Goal: Task Accomplishment & Management: Use online tool/utility

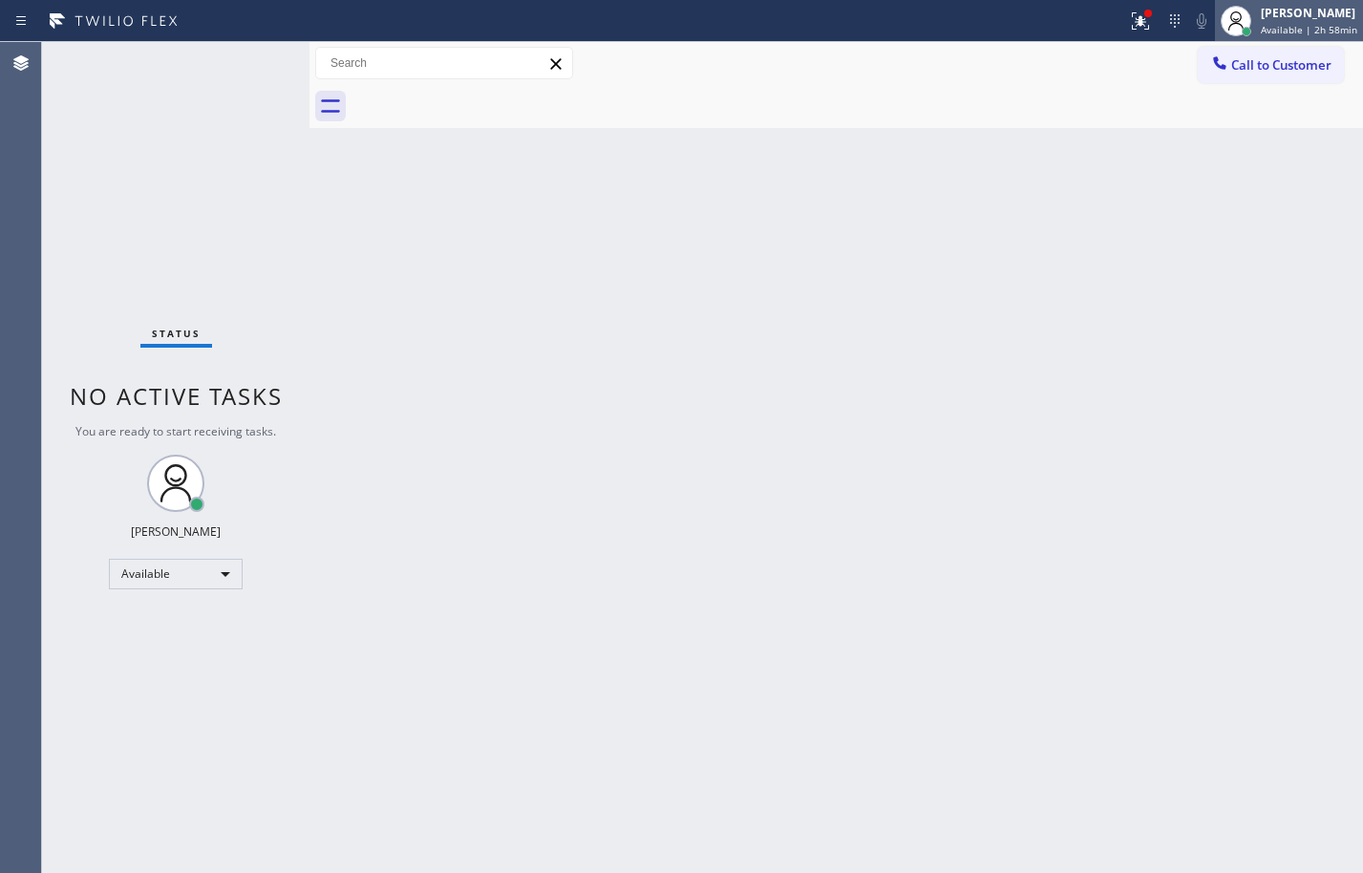
click at [1270, 22] on div "[PERSON_NAME] Available | 2h 58min" at bounding box center [1310, 20] width 106 height 33
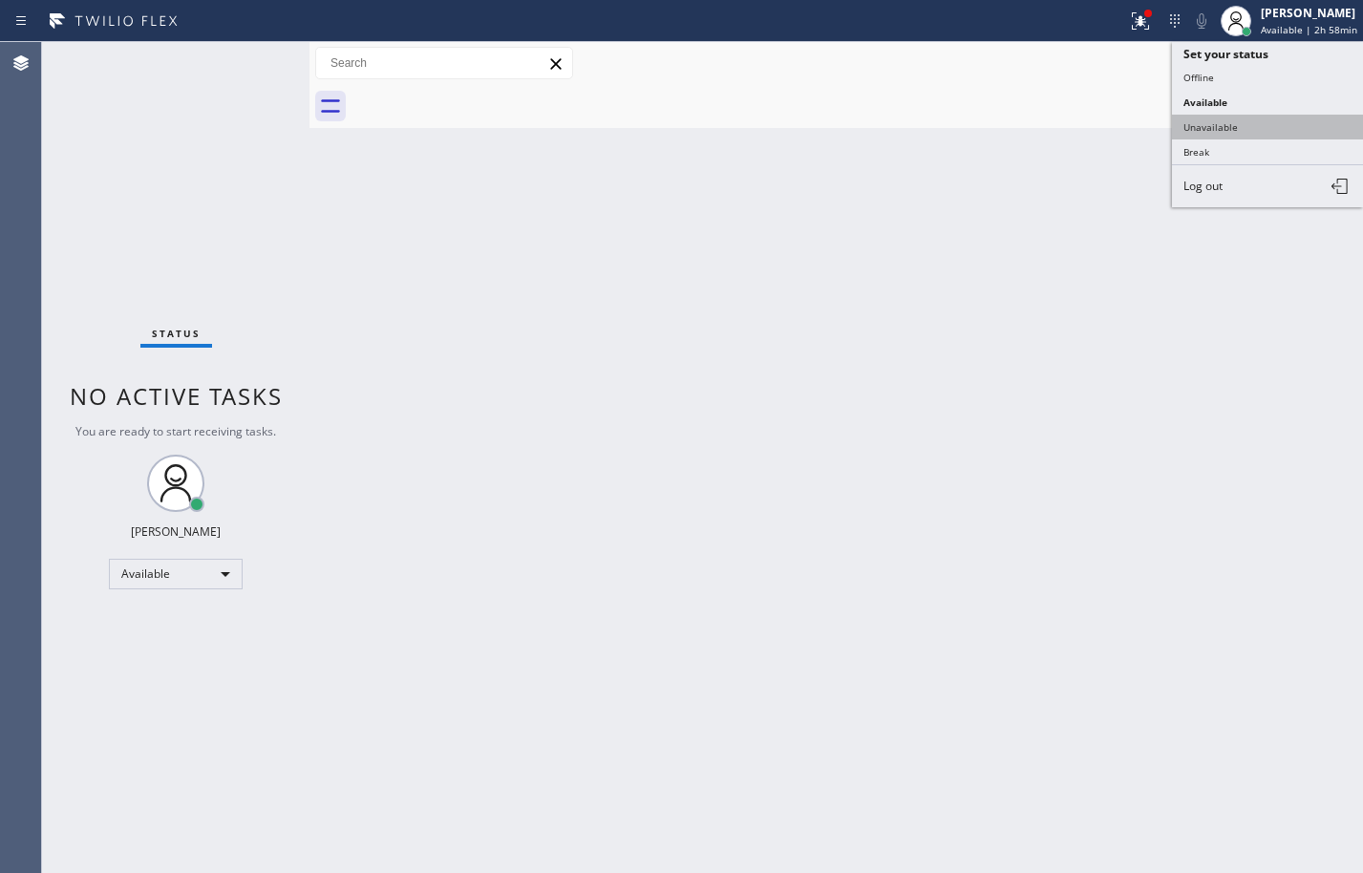
click at [1254, 131] on button "Unavailable" at bounding box center [1267, 127] width 191 height 25
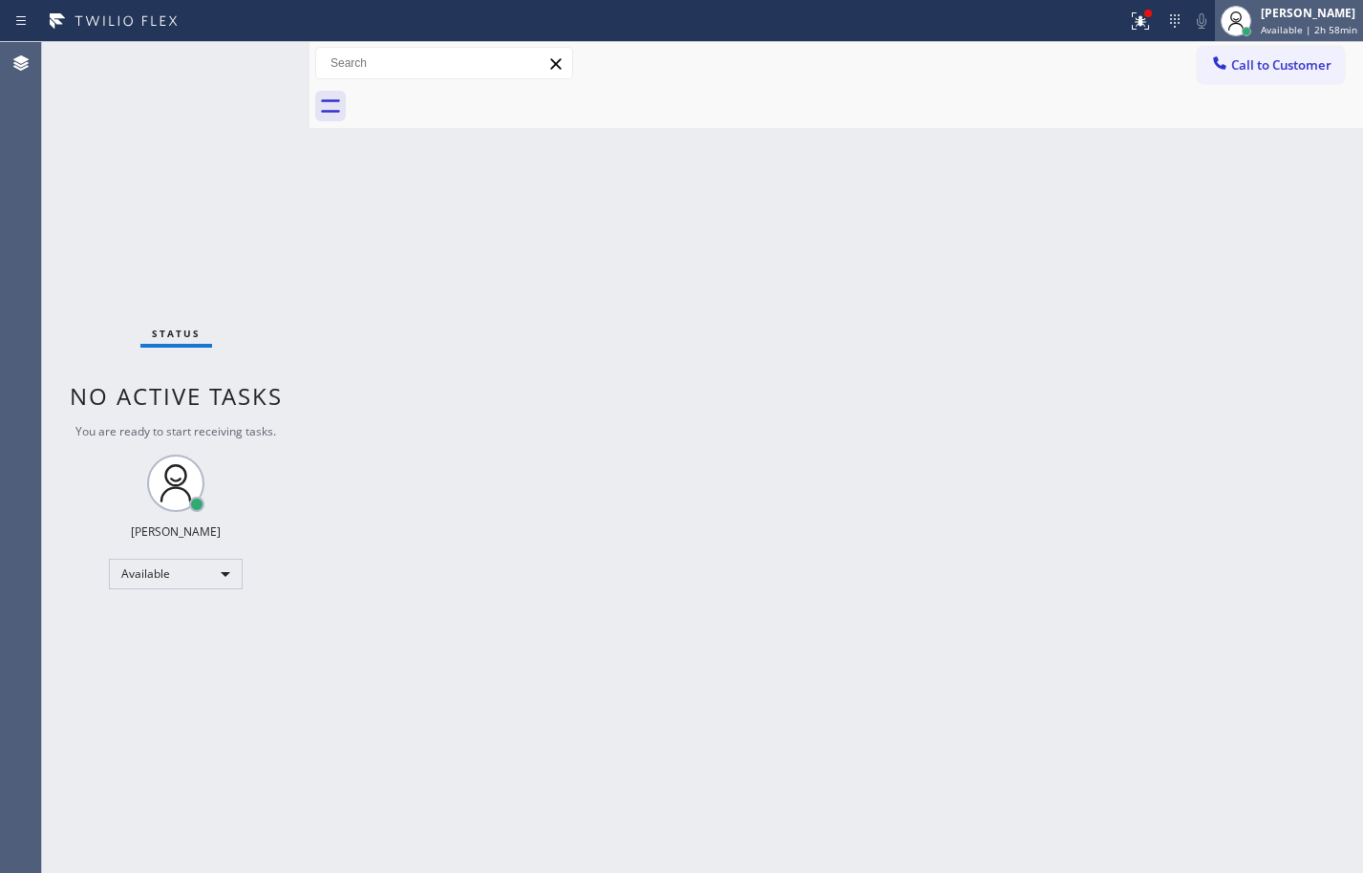
click at [1288, 32] on span "Available | 2h 58min" at bounding box center [1309, 29] width 96 height 13
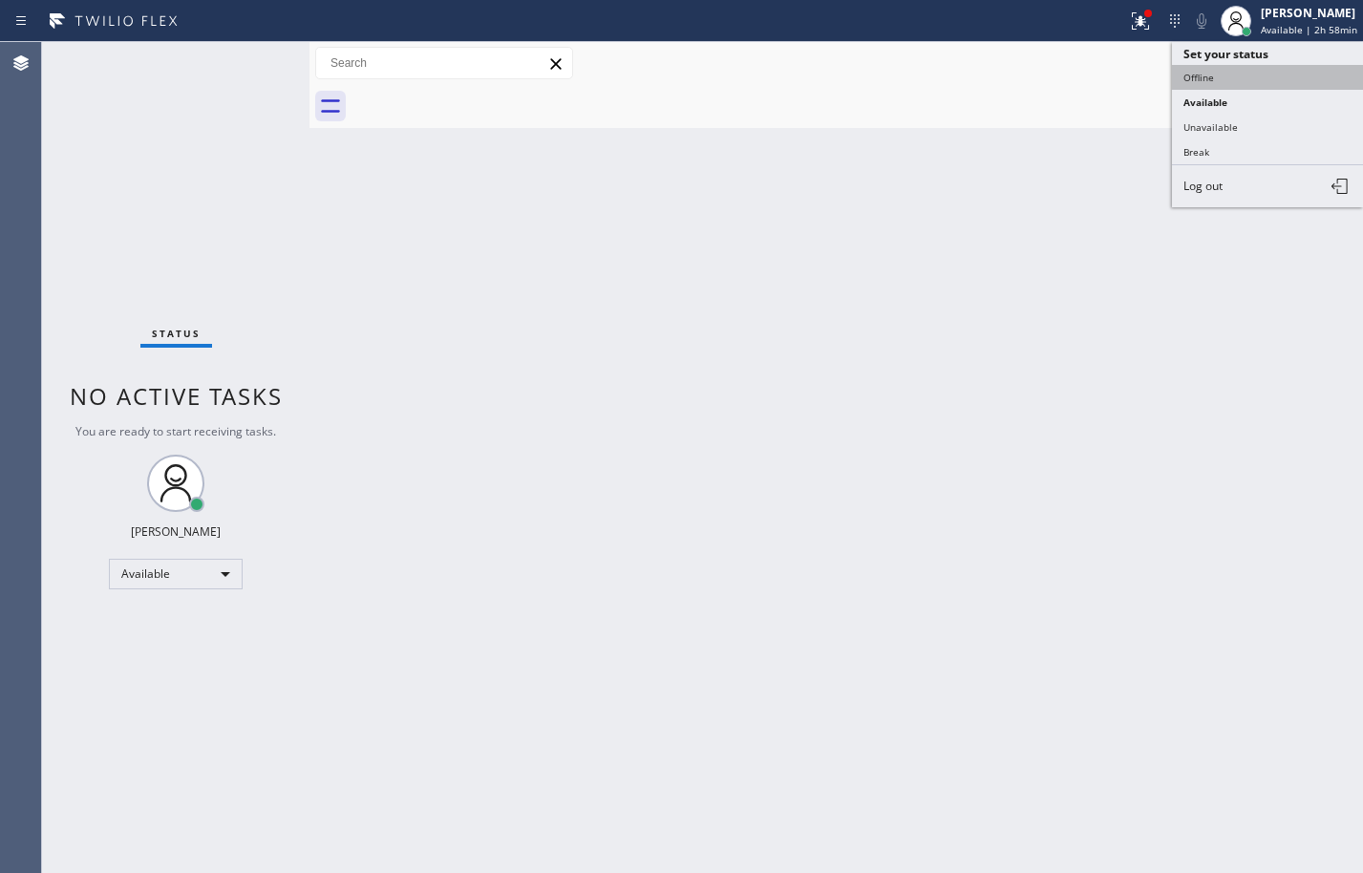
click at [1267, 72] on button "Offline" at bounding box center [1267, 77] width 191 height 25
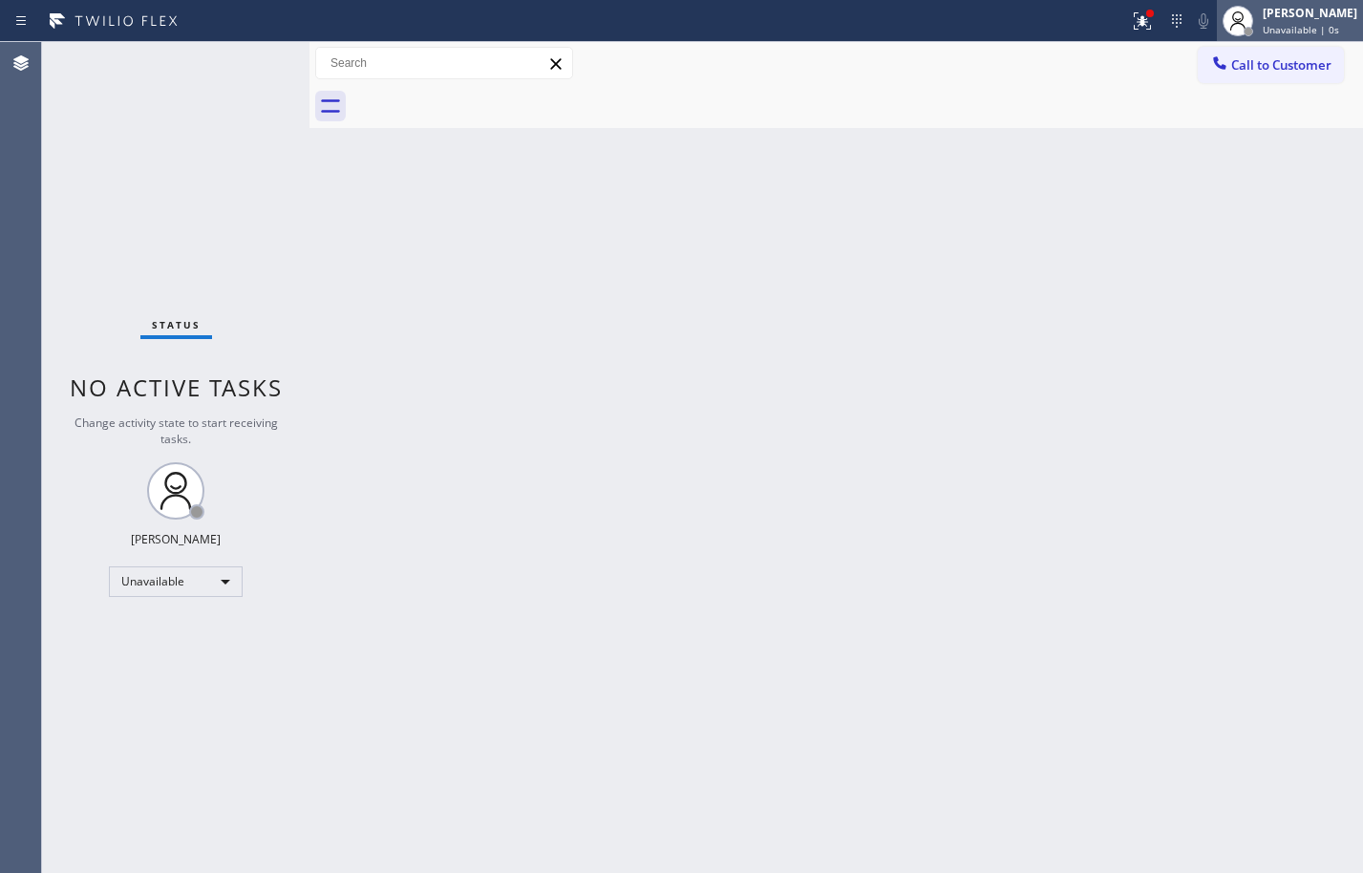
click at [1298, 14] on div "[PERSON_NAME]" at bounding box center [1309, 13] width 95 height 16
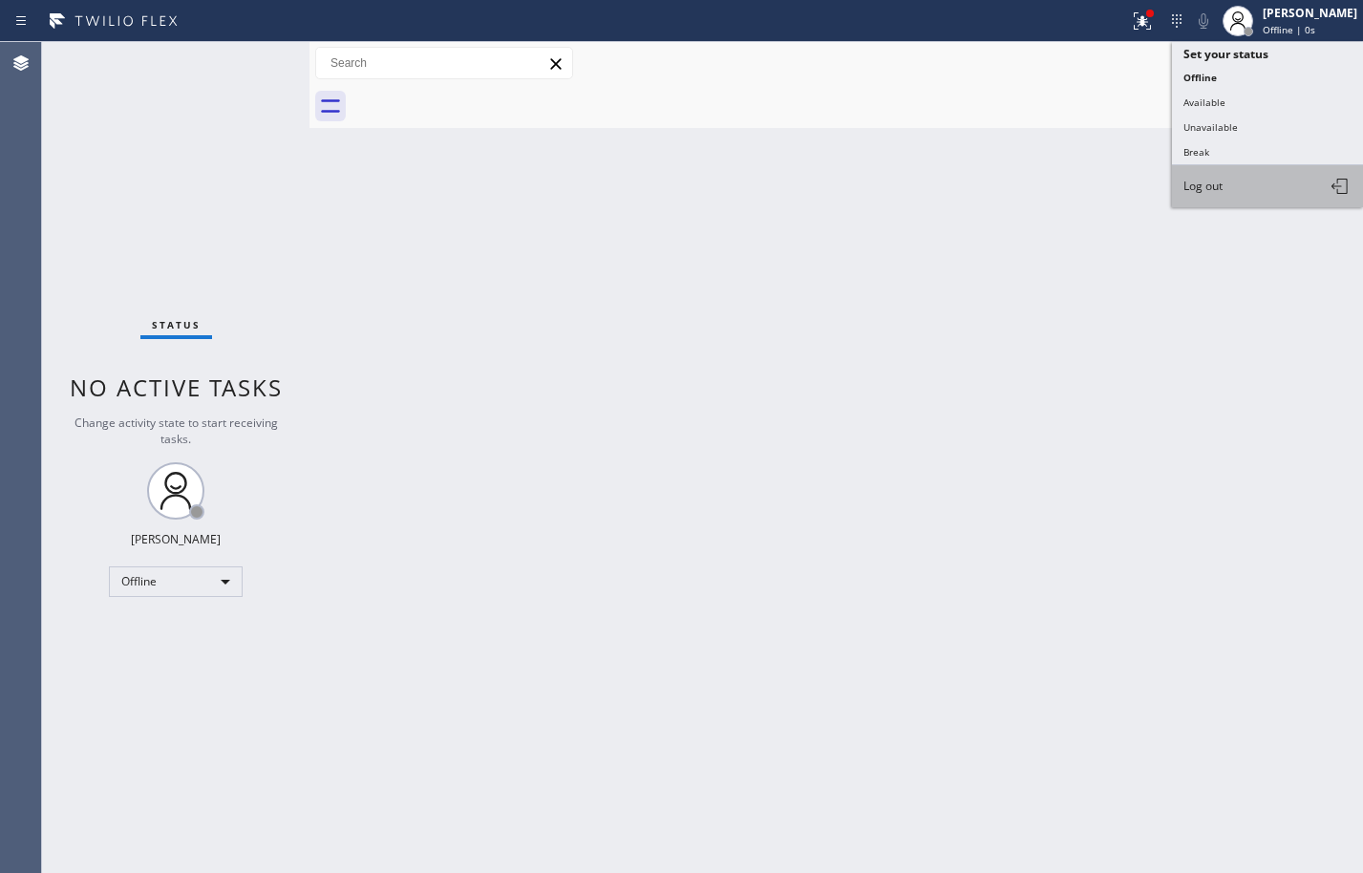
click at [1271, 173] on button "Log out" at bounding box center [1267, 186] width 191 height 42
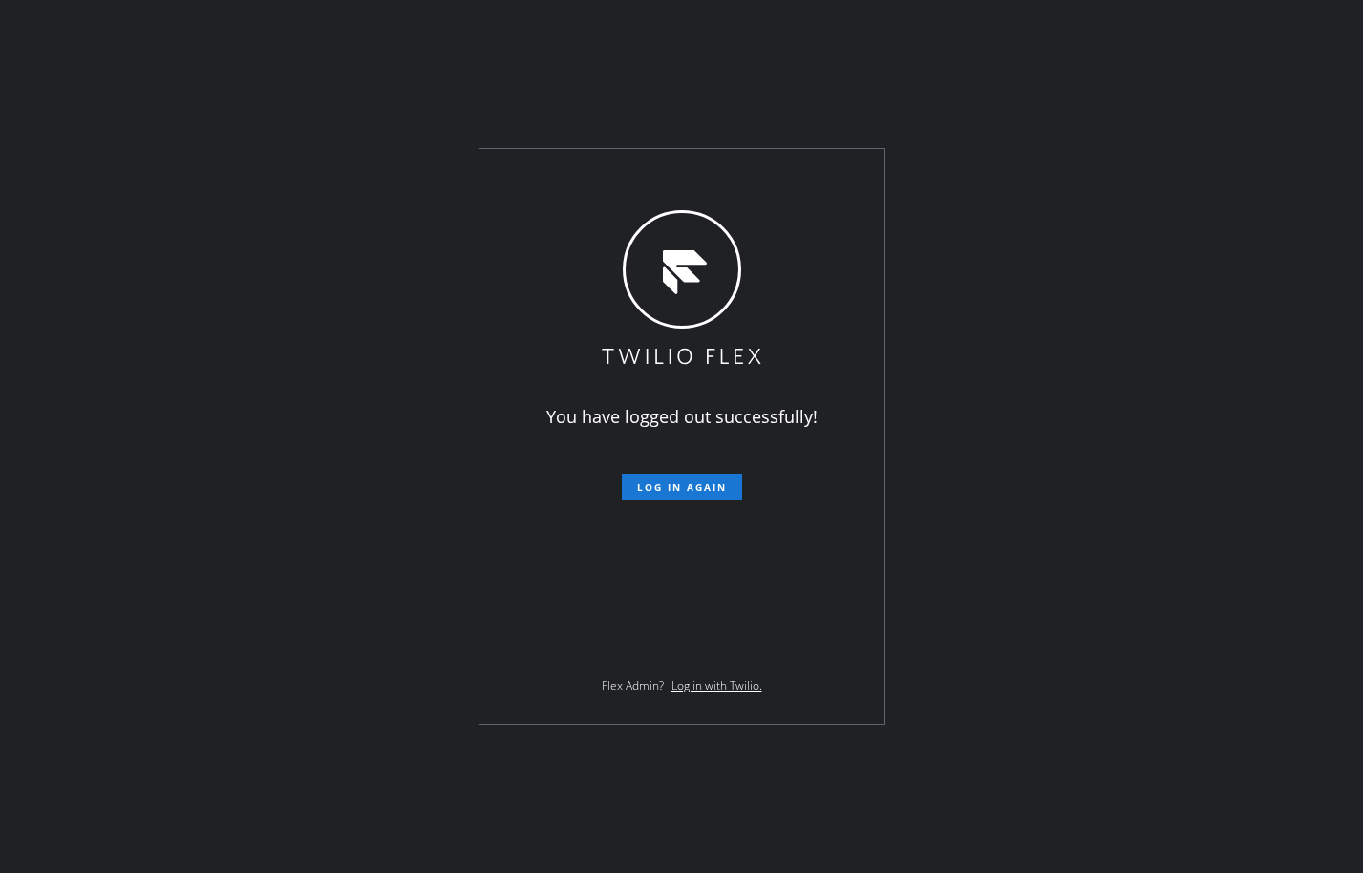
click at [197, 286] on div "You have logged out successfully! Log in again Flex Admin? Log in with Twilio." at bounding box center [681, 436] width 1363 height 873
click at [681, 488] on span "Log in again" at bounding box center [682, 486] width 90 height 13
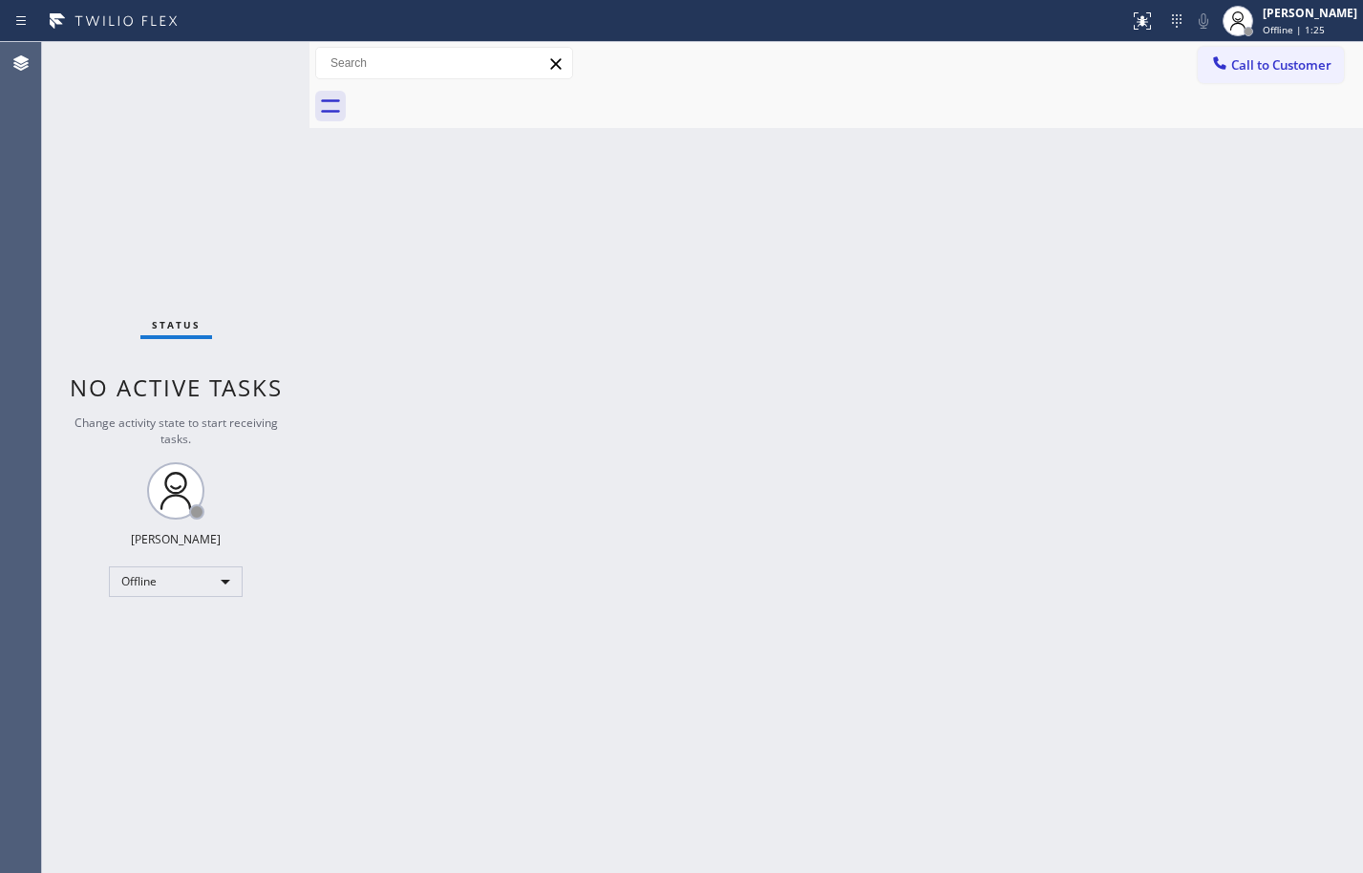
click at [1304, 521] on div "Back to Dashboard Change Sender ID Customers Technicians Select a contact Outbo…" at bounding box center [835, 457] width 1053 height 831
click at [1287, 74] on button "Call to Customer" at bounding box center [1271, 65] width 146 height 36
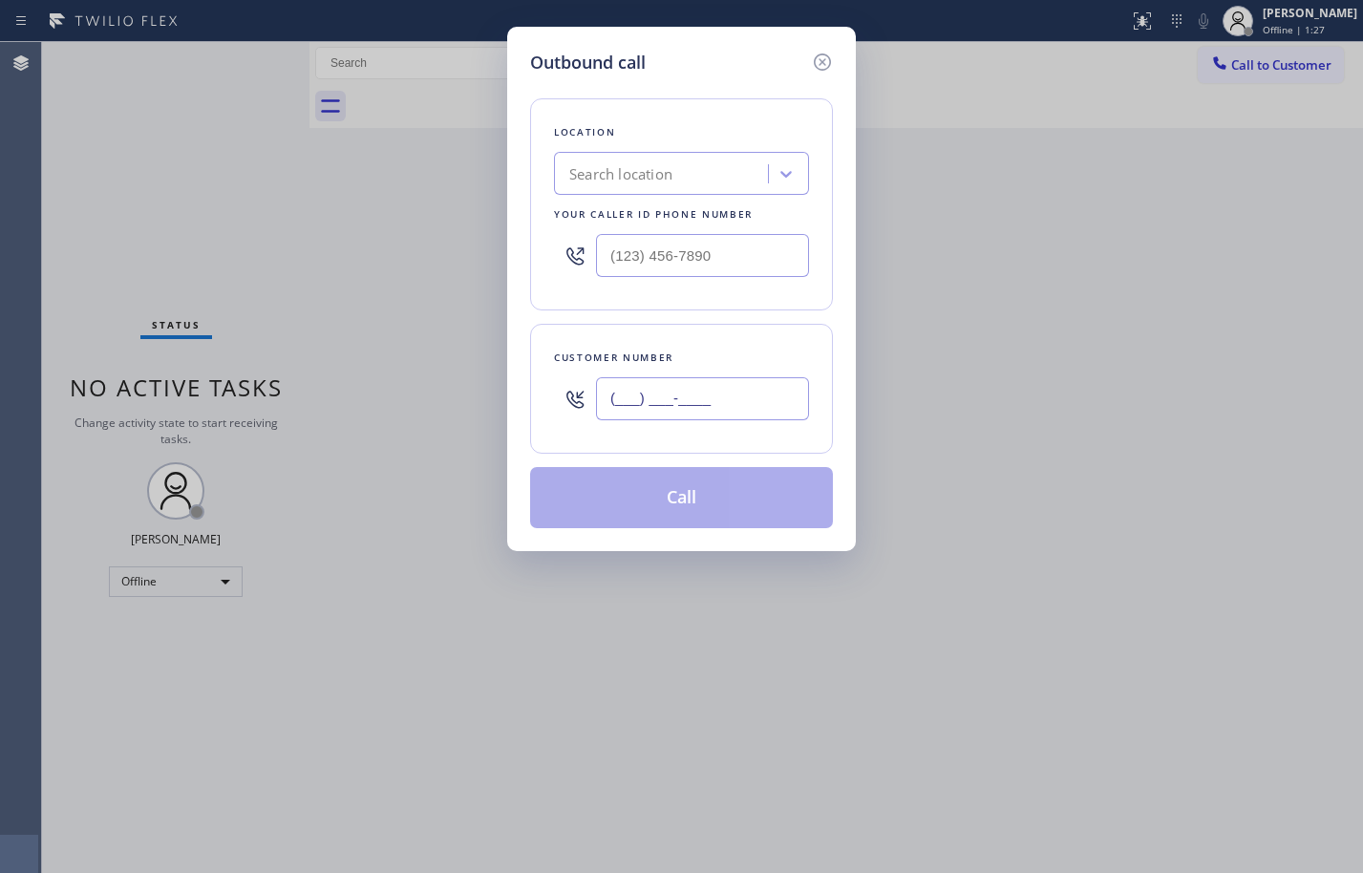
click at [682, 405] on input "(___) ___-____" at bounding box center [702, 398] width 213 height 43
paste input "681) 864-06"
type input "(681) 864-06__"
click at [828, 60] on icon at bounding box center [822, 62] width 23 height 23
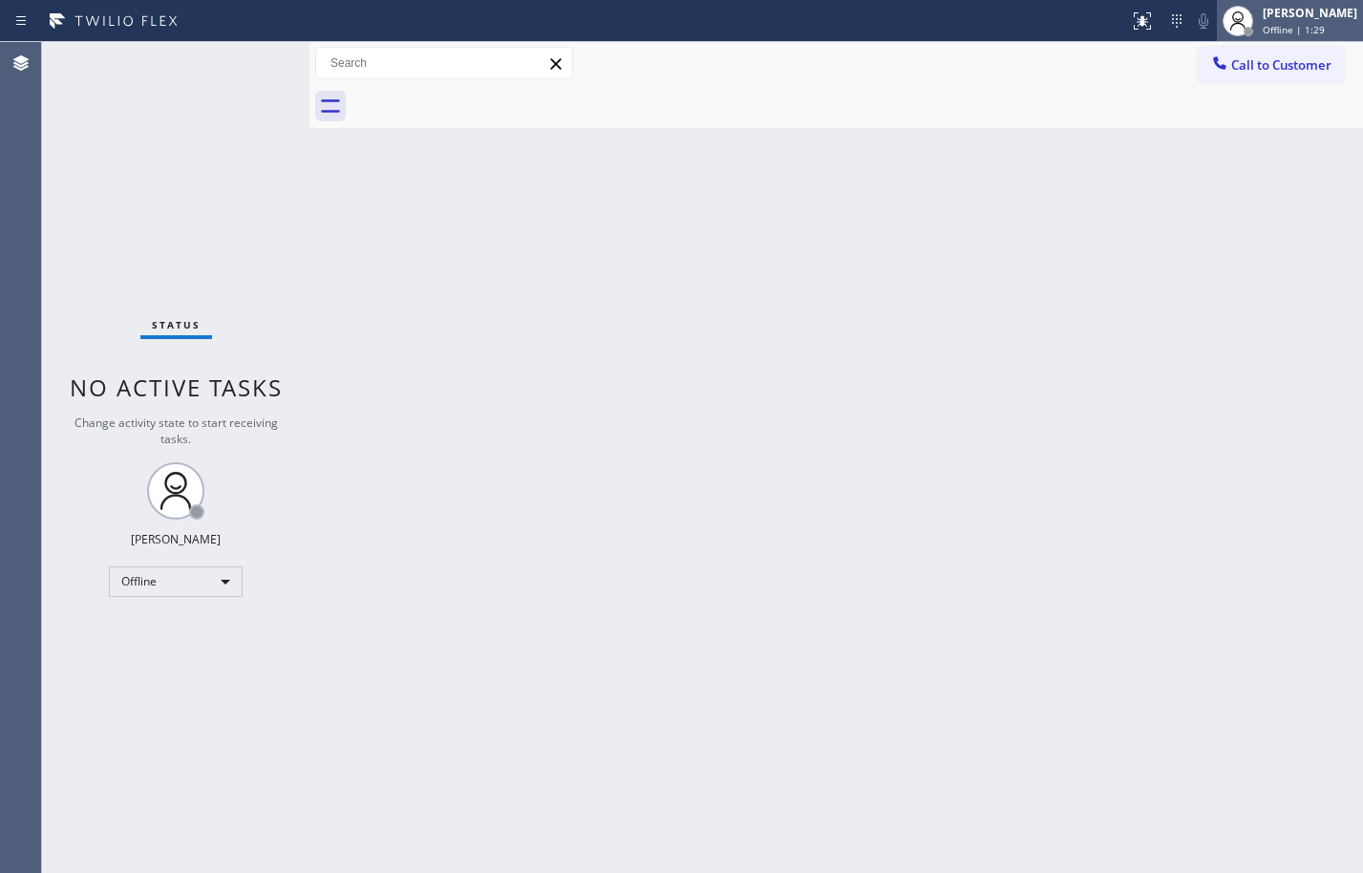
click at [1273, 35] on span "Offline | 1:29" at bounding box center [1293, 29] width 62 height 13
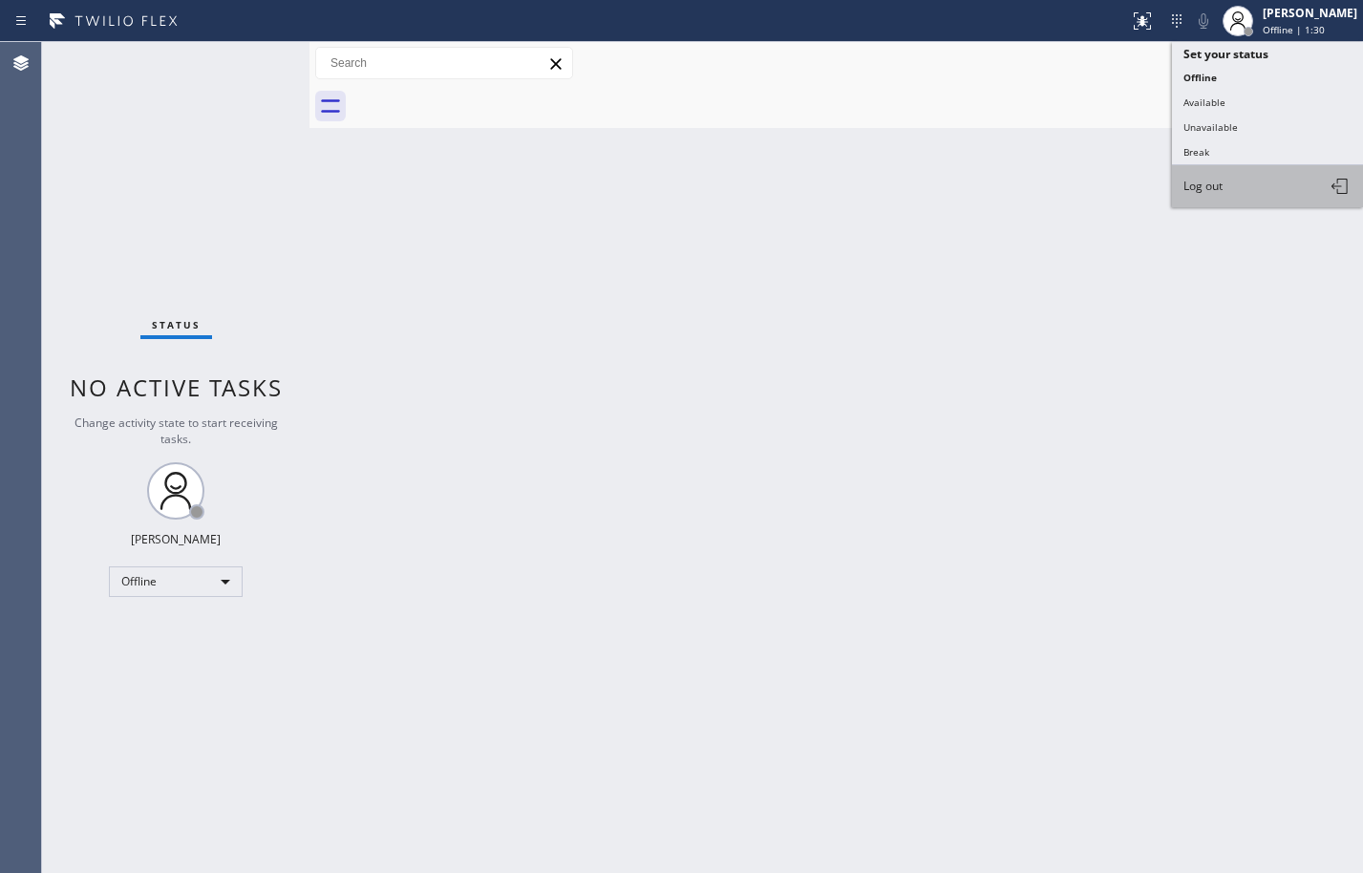
click at [1241, 185] on button "Log out" at bounding box center [1267, 186] width 191 height 42
